Goal: Obtain resource: Obtain resource

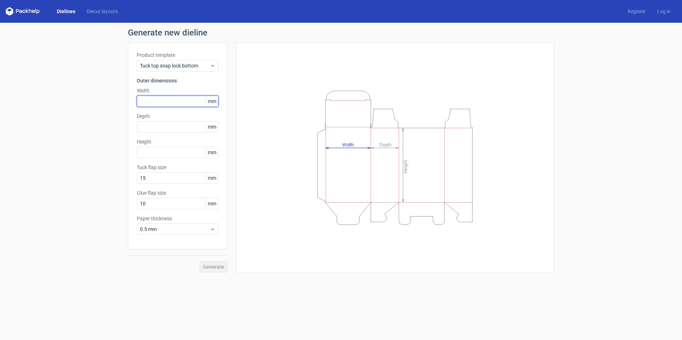
click at [167, 100] on input "text" at bounding box center [178, 101] width 82 height 11
click at [168, 153] on input "text" at bounding box center [178, 152] width 82 height 11
type input "79"
click at [157, 125] on input "text" at bounding box center [178, 126] width 82 height 11
click at [158, 100] on input "text" at bounding box center [178, 101] width 82 height 11
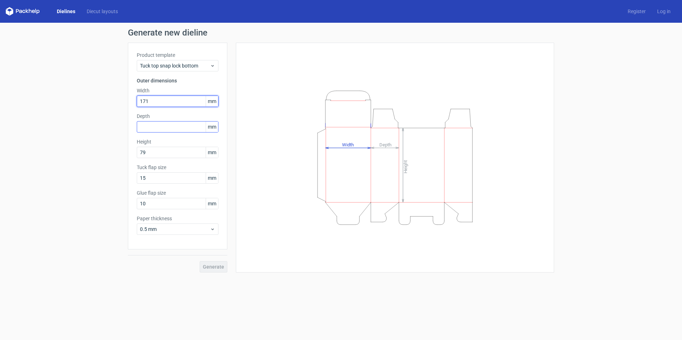
type input "171"
click at [157, 126] on input "text" at bounding box center [178, 126] width 82 height 11
type input "104"
click at [218, 266] on span "Generate" at bounding box center [213, 266] width 21 height 5
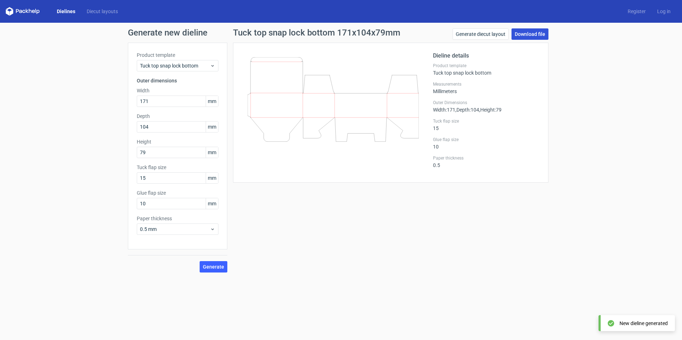
click at [526, 33] on link "Download file" at bounding box center [530, 33] width 37 height 11
